Goal: Information Seeking & Learning: Learn about a topic

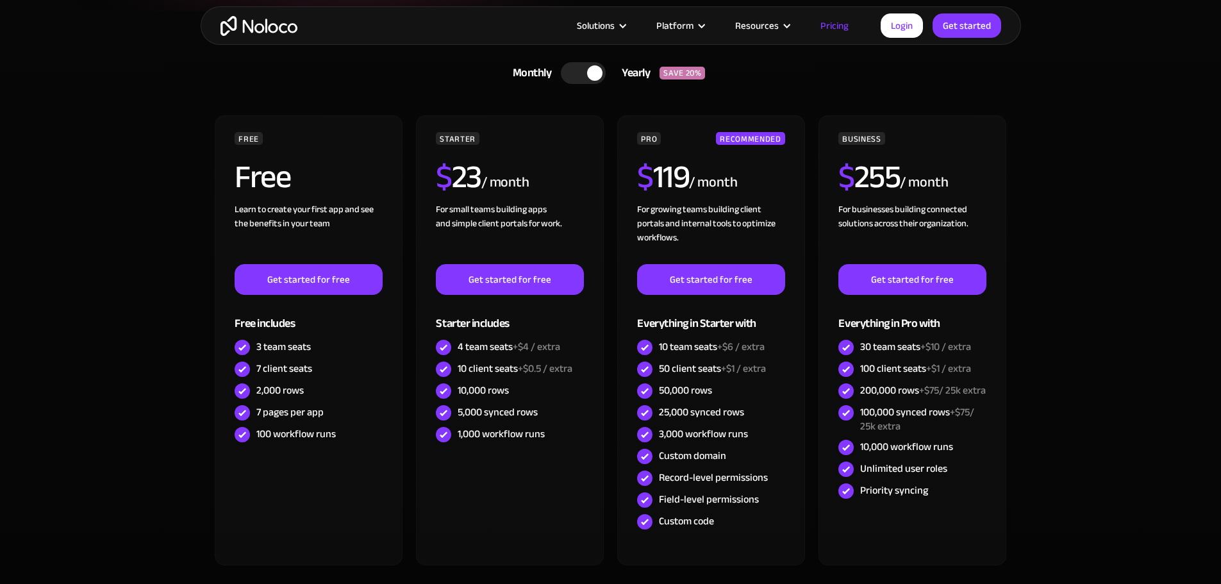
scroll to position [321, 0]
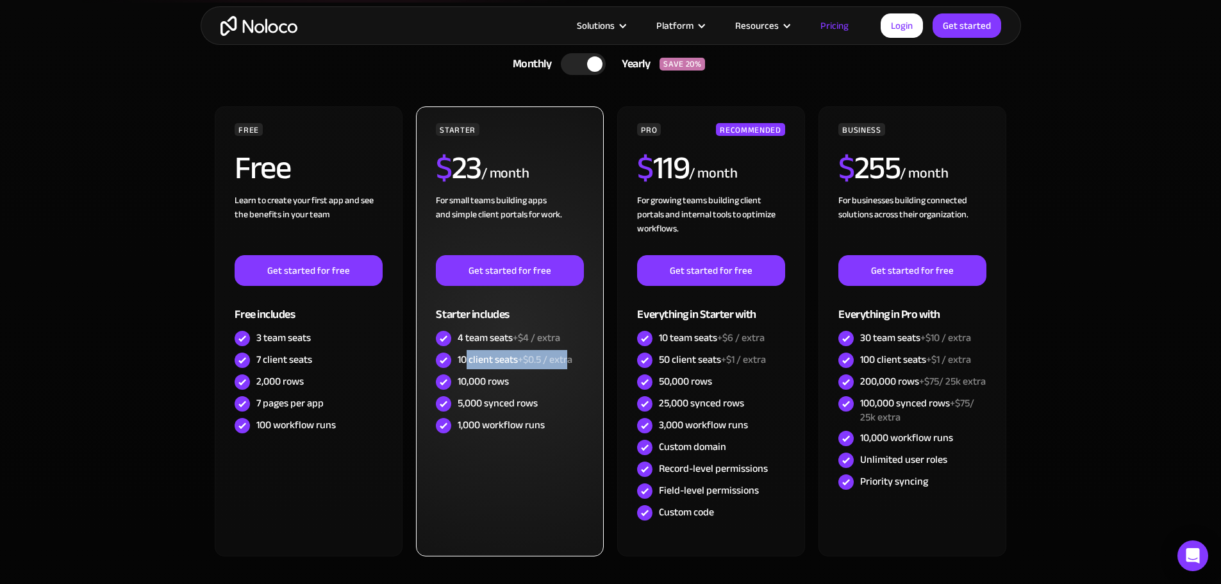
drag, startPoint x: 467, startPoint y: 358, endPoint x: 572, endPoint y: 359, distance: 104.5
click at [572, 359] on div "10 client seats +$0.5 / extra" at bounding box center [515, 360] width 115 height 14
drag, startPoint x: 474, startPoint y: 389, endPoint x: 496, endPoint y: 387, distance: 22.6
click at [496, 387] on div "10,000 rows" at bounding box center [483, 381] width 51 height 14
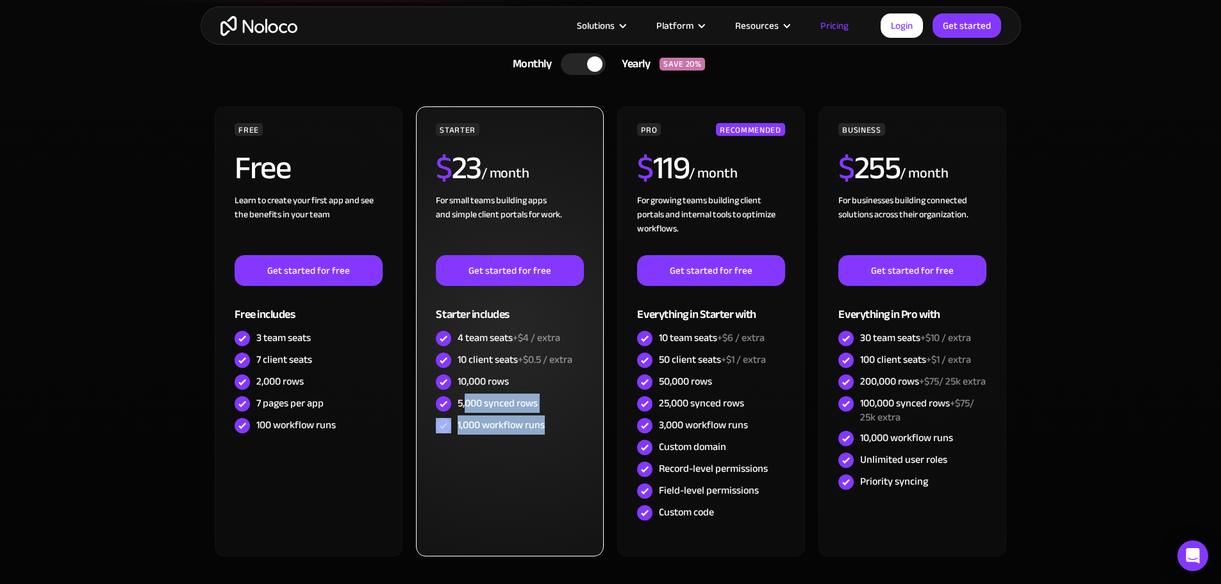
drag, startPoint x: 467, startPoint y: 403, endPoint x: 551, endPoint y: 426, distance: 87.7
click at [551, 426] on div "STARTER $ 23 / month For small teams building apps and simple client portals fo…" at bounding box center [509, 279] width 147 height 313
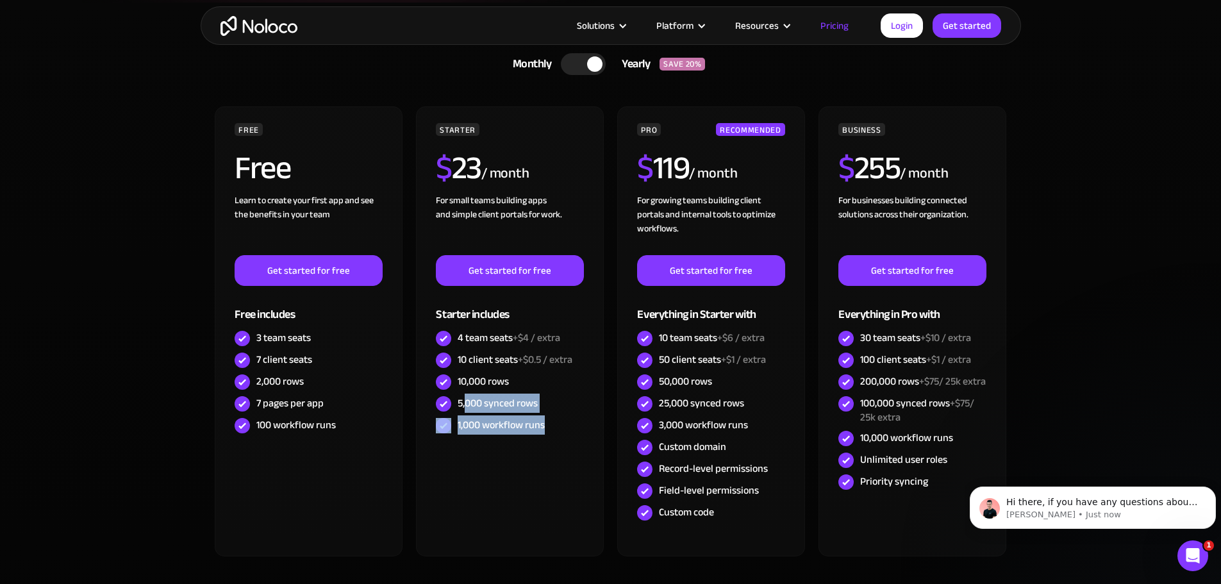
scroll to position [0, 0]
click at [107, 415] on section "CHOOSE YOUR PLAN Monthly Yearly SAVE 20% Monthly Yearly SAVE 20% FREE Free Lear…" at bounding box center [610, 333] width 1221 height 660
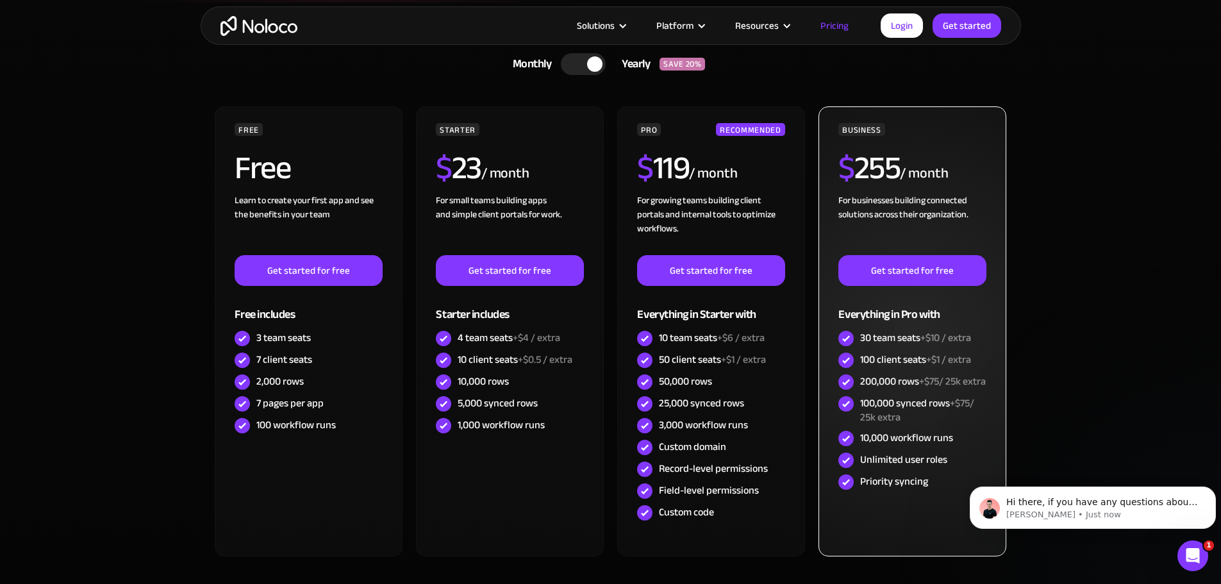
scroll to position [64, 0]
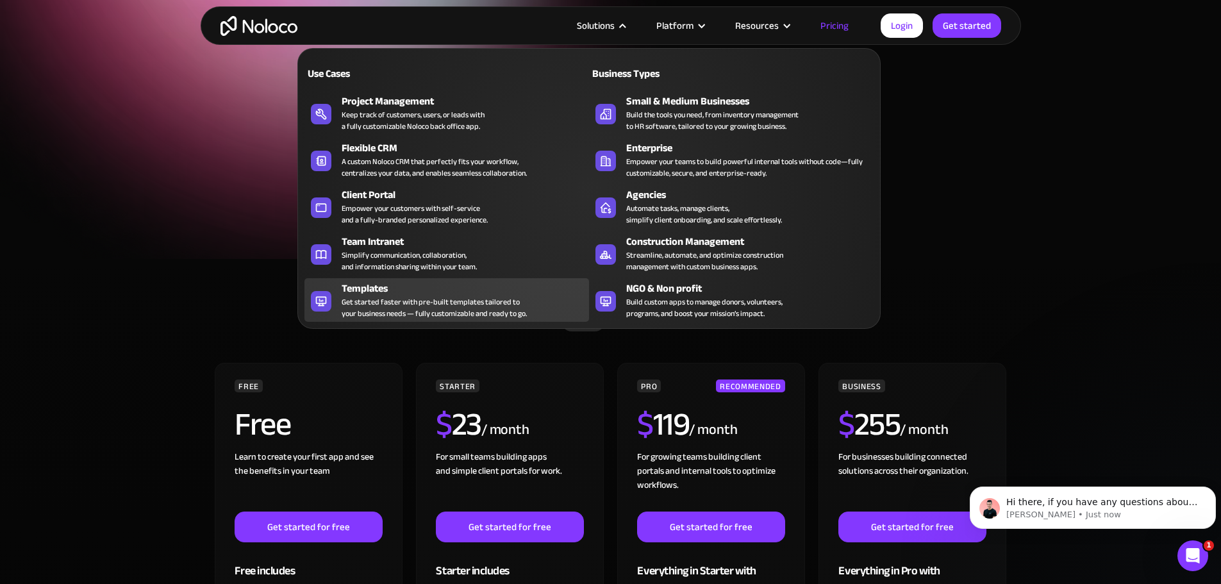
click at [433, 306] on div "Get started faster with pre-built templates tailored to your business needs — f…" at bounding box center [434, 307] width 185 height 23
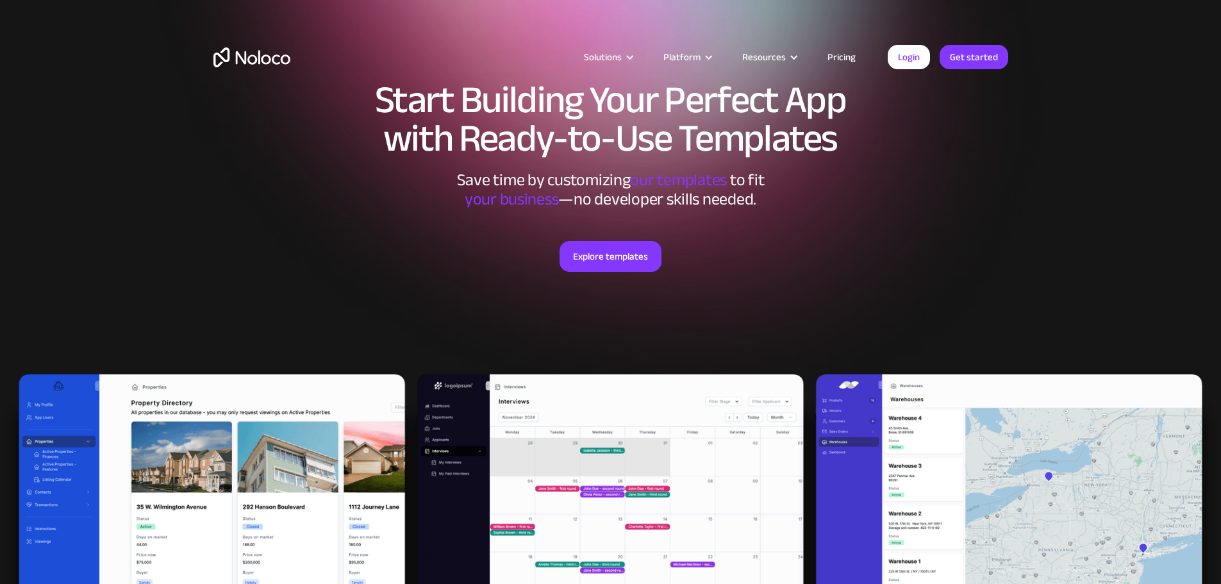
scroll to position [192, 0]
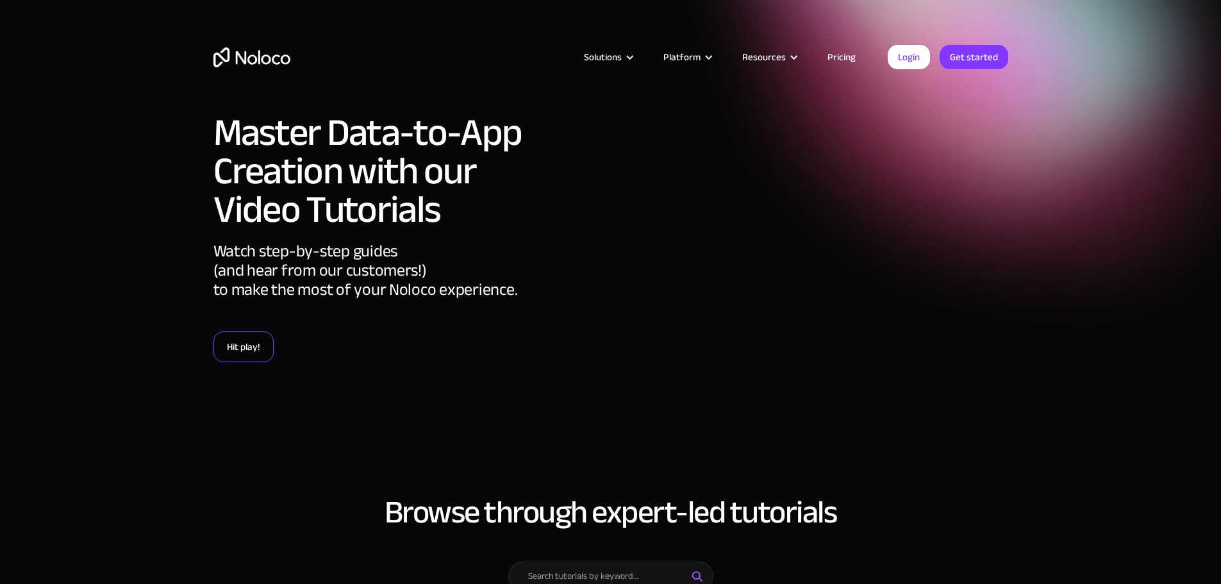
click at [226, 340] on link "Hit play!" at bounding box center [243, 346] width 60 height 31
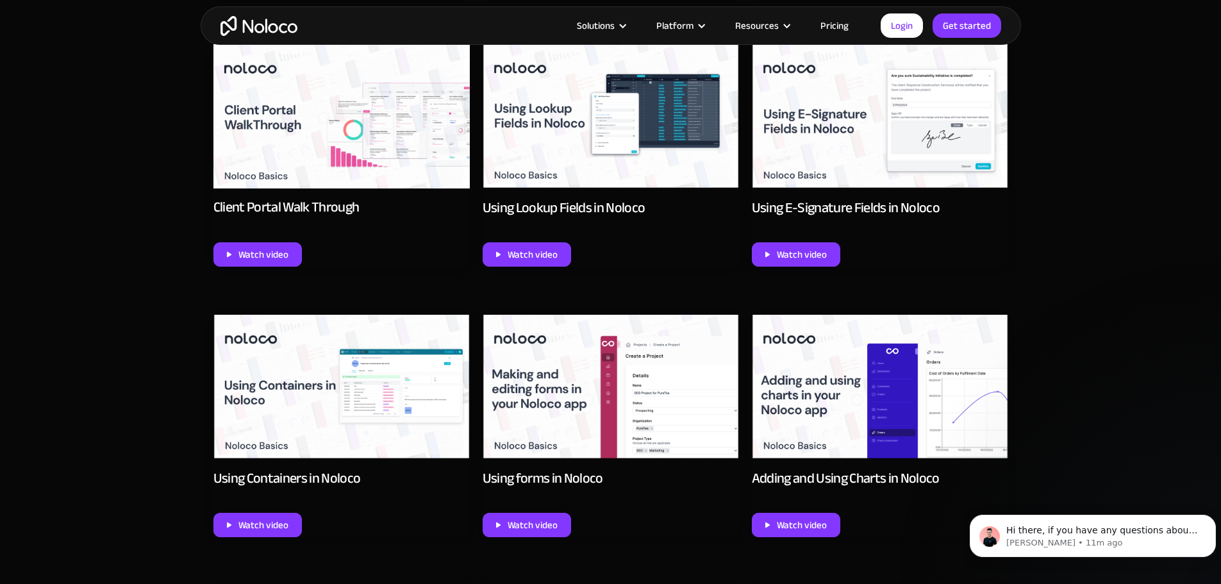
scroll to position [1011, 0]
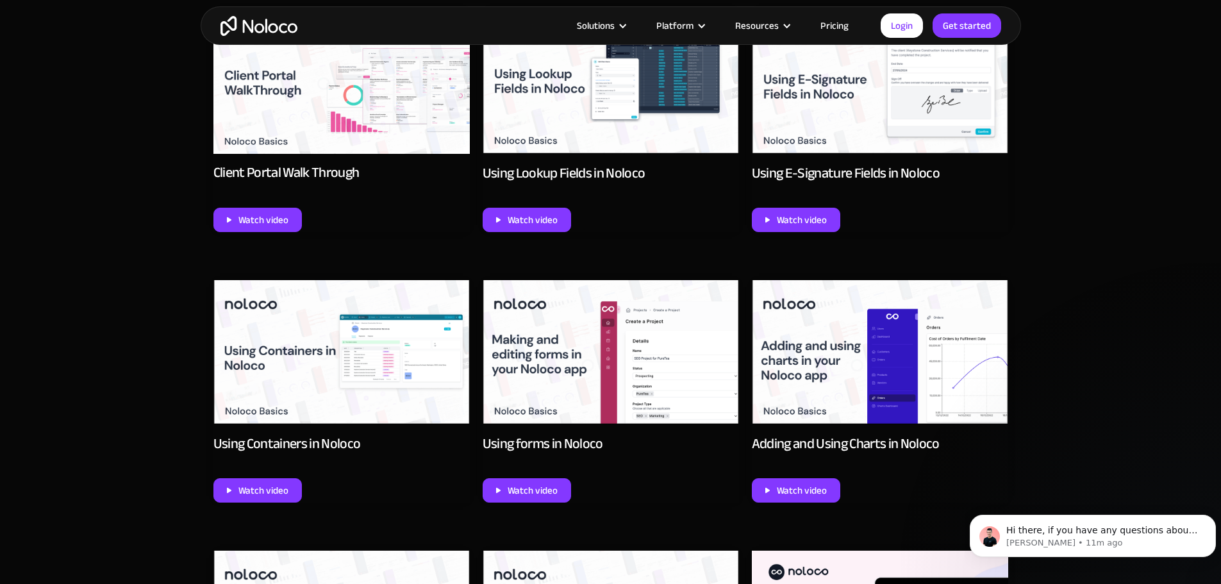
click at [538, 453] on div "Using forms in Noloco" at bounding box center [543, 444] width 121 height 18
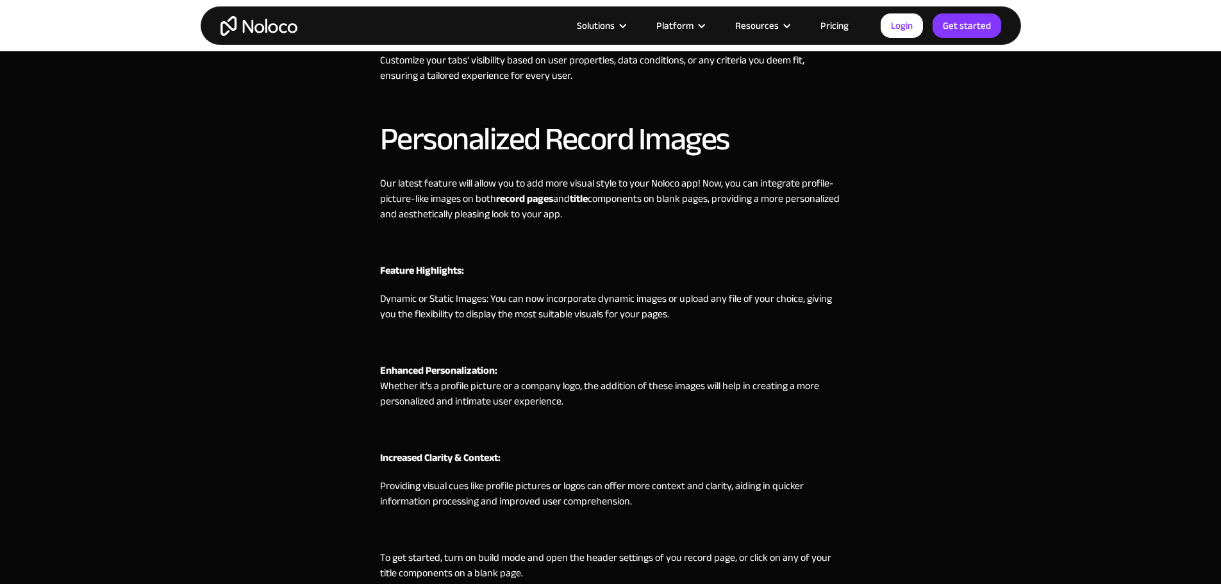
scroll to position [962, 0]
